Goal: Navigation & Orientation: Find specific page/section

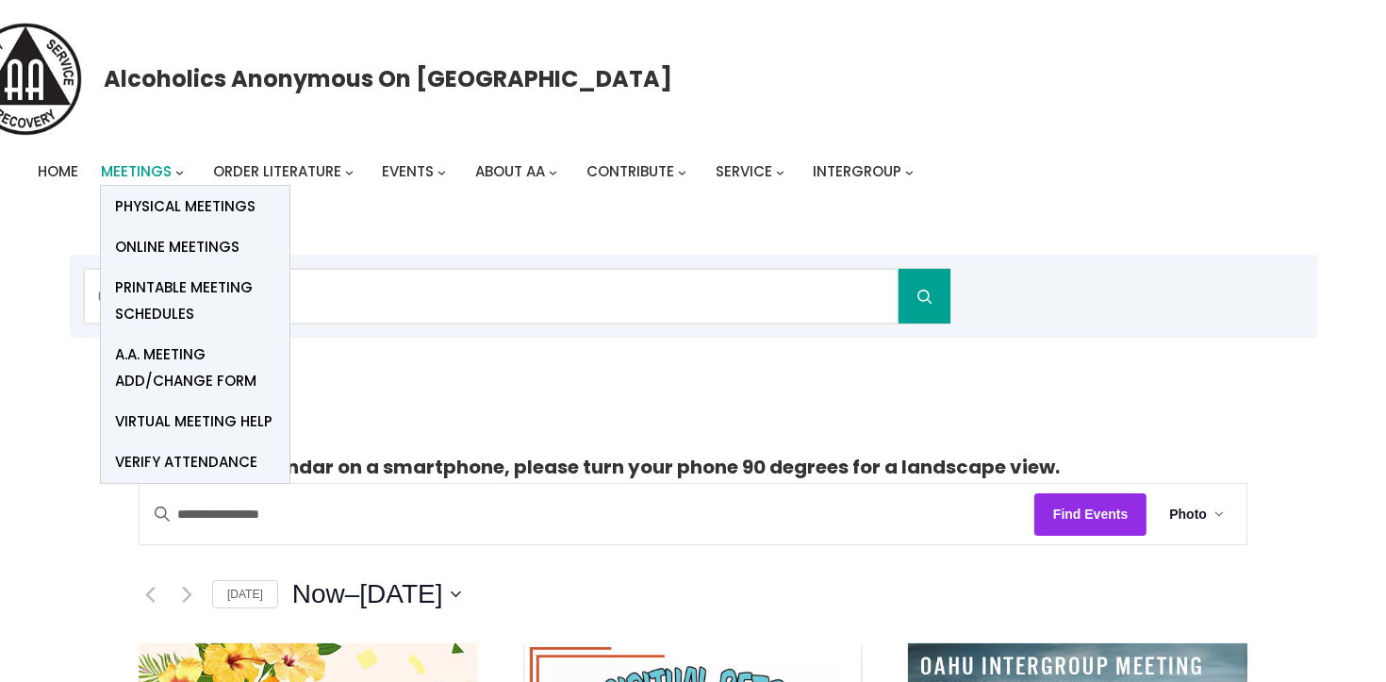
click at [136, 174] on span "Meetings" at bounding box center [136, 171] width 71 height 20
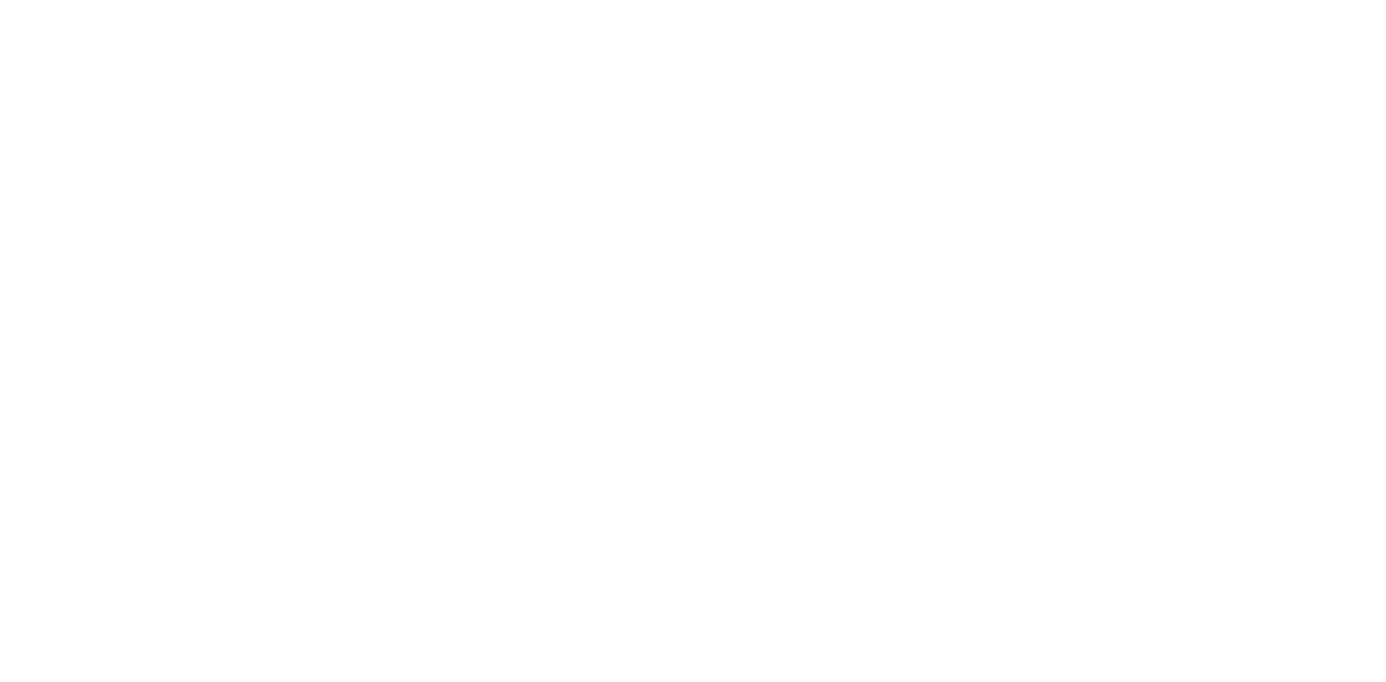
scroll to position [553, 0]
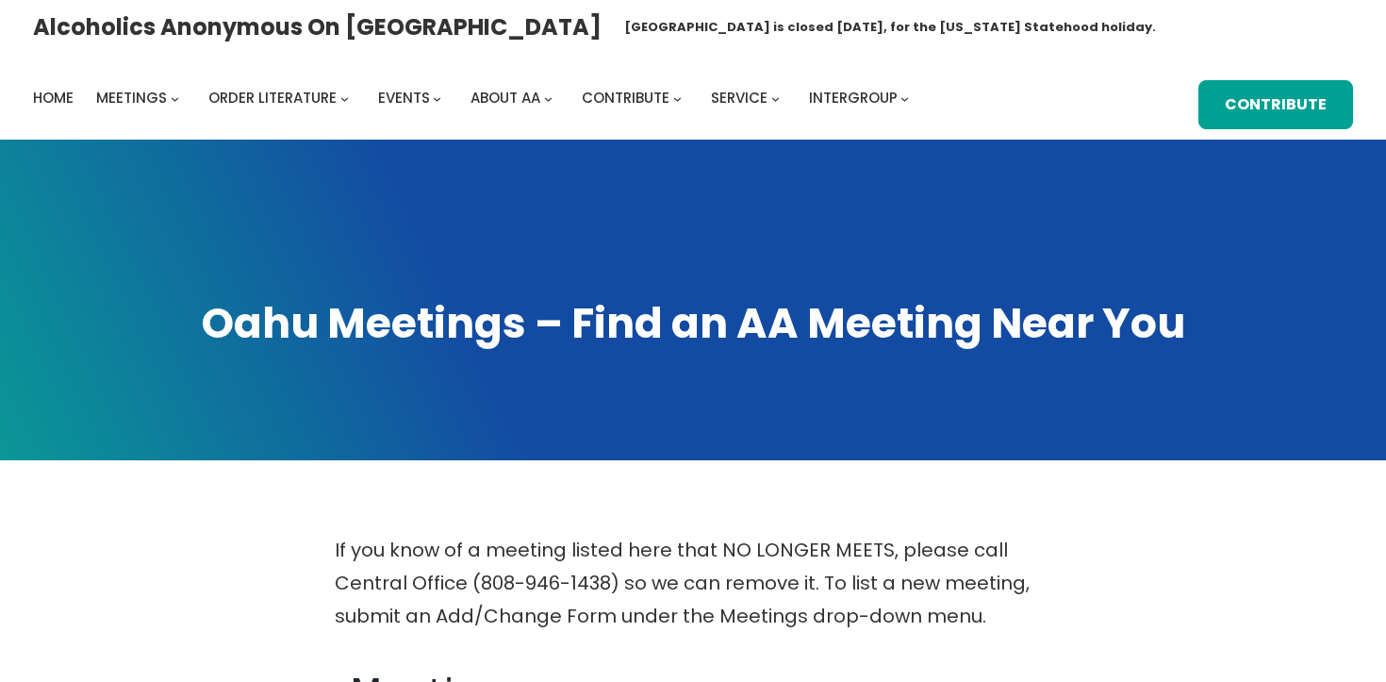
scroll to position [505, 0]
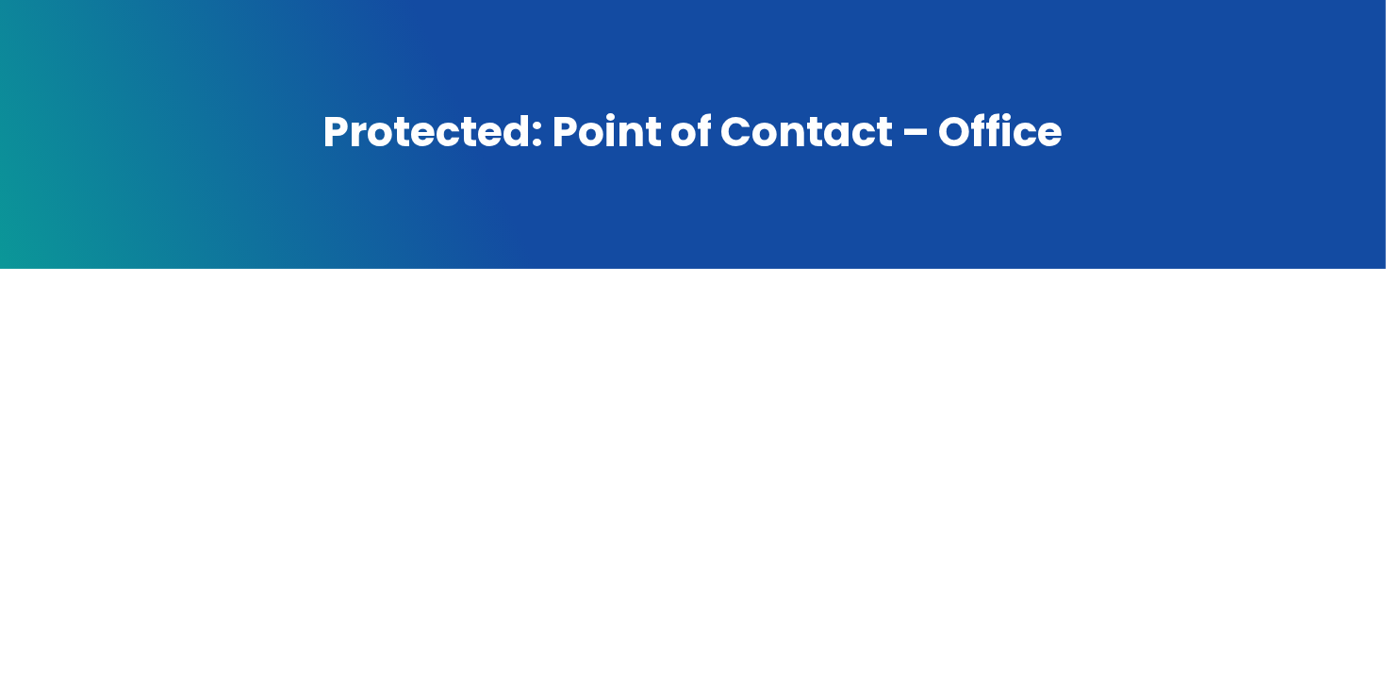
scroll to position [381, 0]
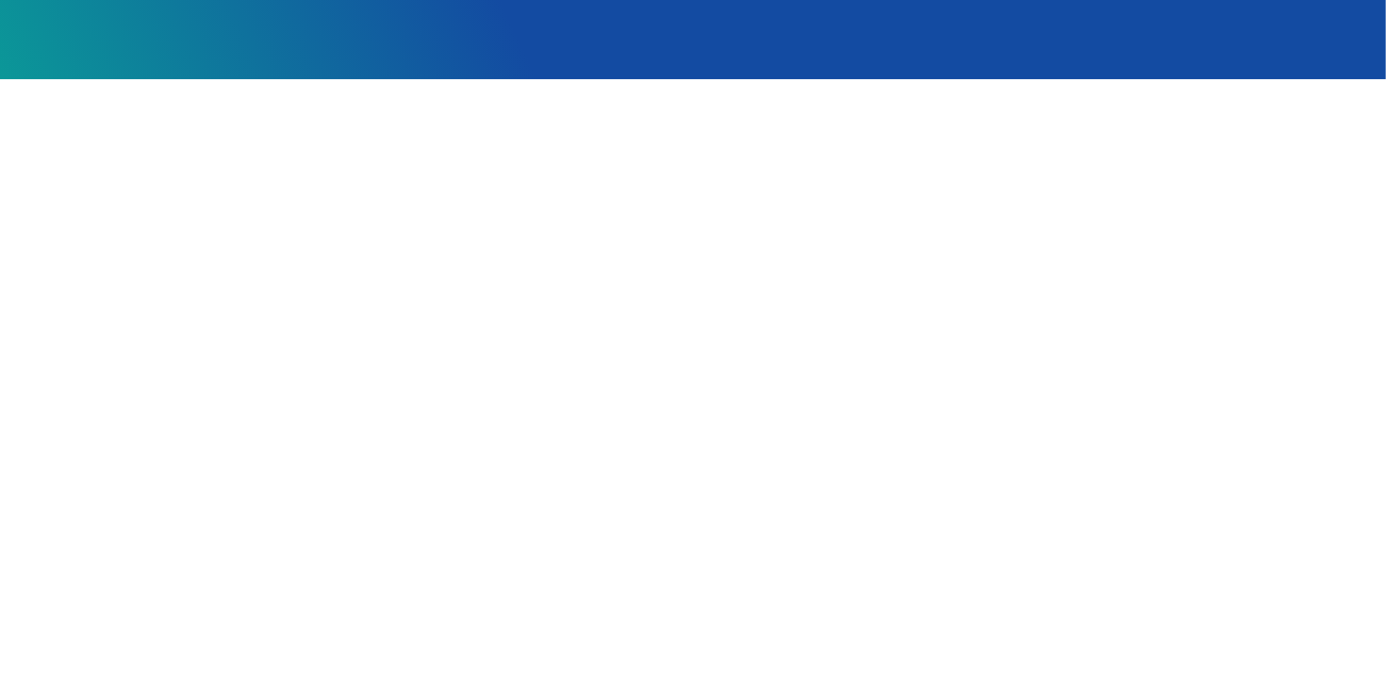
drag, startPoint x: 1313, startPoint y: 509, endPoint x: 1298, endPoint y: 506, distance: 14.4
click at [1310, 508] on div at bounding box center [694, 532] width 1248 height 759
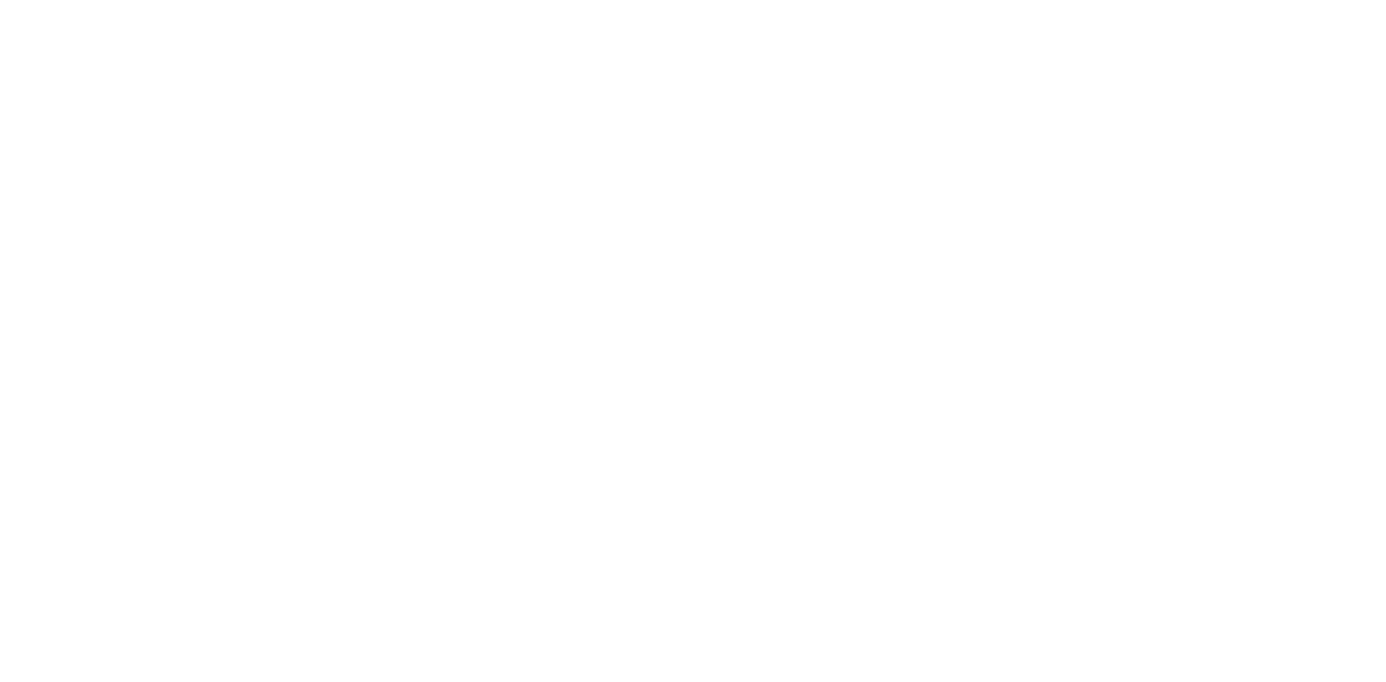
scroll to position [648, 0]
